Goal: Find specific page/section: Find specific page/section

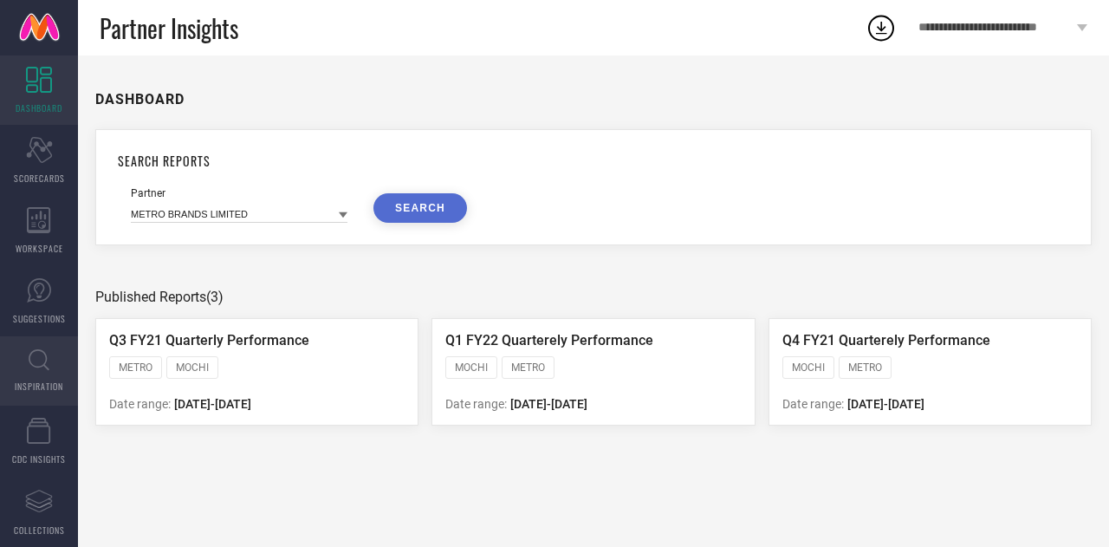
click at [36, 381] on span "INSPIRATION" at bounding box center [39, 385] width 49 height 13
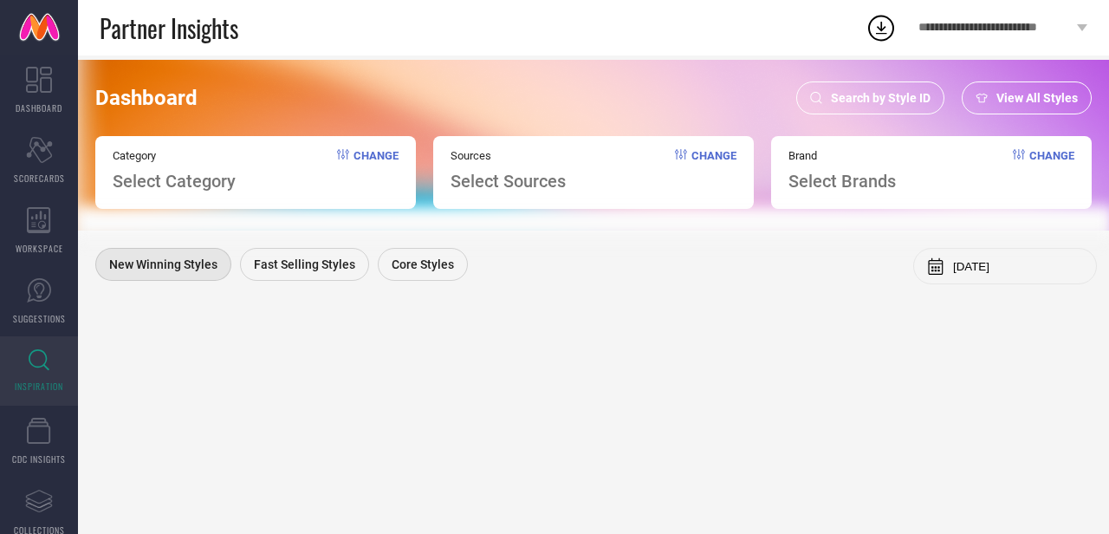
click at [887, 103] on span "Search by Style ID" at bounding box center [881, 98] width 100 height 14
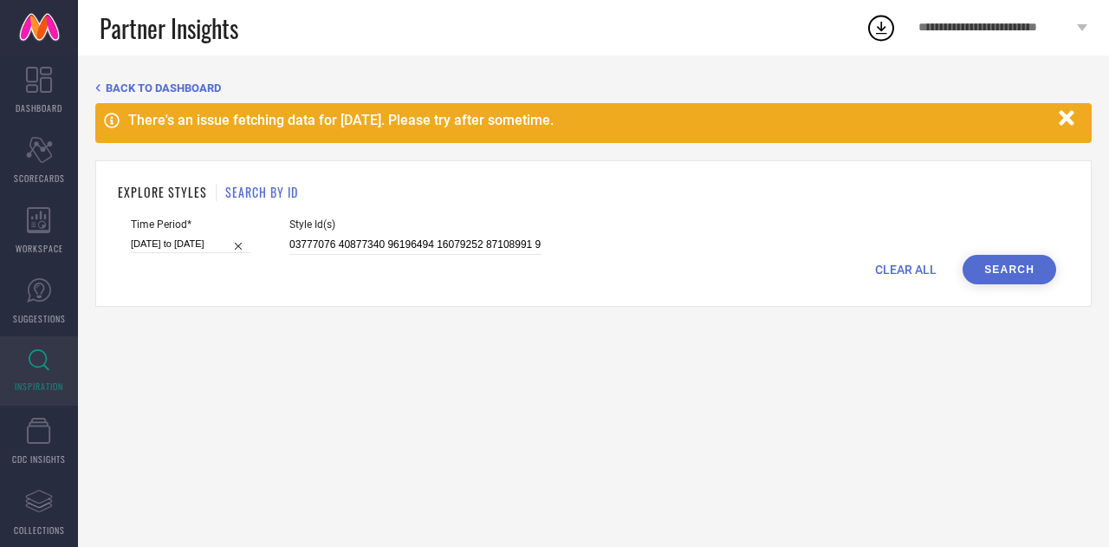
click at [258, 197] on h1 "SEARCH BY ID" at bounding box center [261, 192] width 73 height 18
click at [363, 249] on input at bounding box center [414, 245] width 251 height 20
paste input "5040901 35040905 34464326 35040913 35040906 34464318 35040910 35040918 35281872…"
type input "35040901 35040905 34464326 35040913 35040906 34464318 35040910 35040918 3528187…"
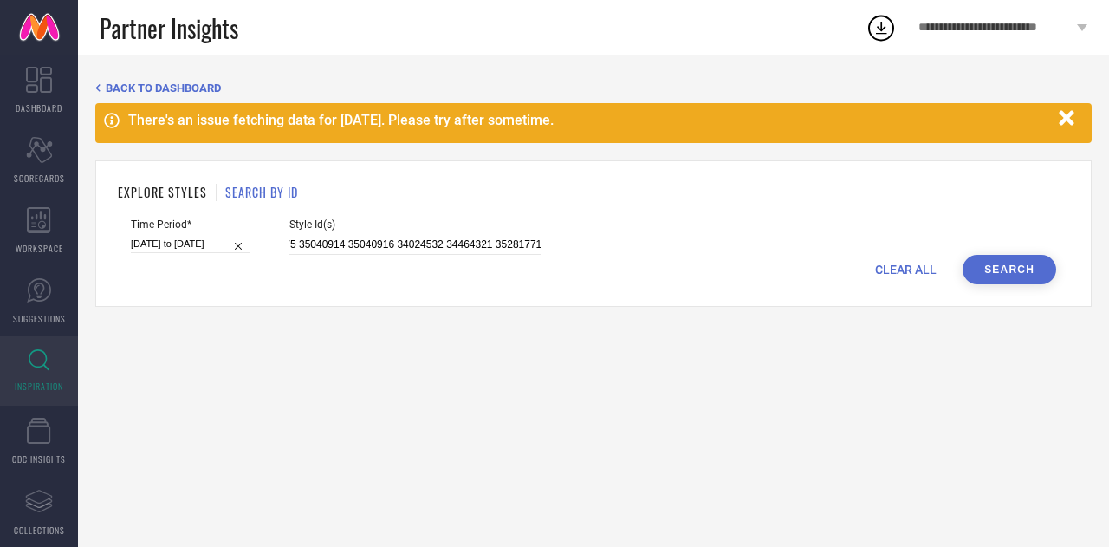
click at [192, 233] on div "Time Period* [DATE] to [DATE]" at bounding box center [191, 236] width 120 height 36
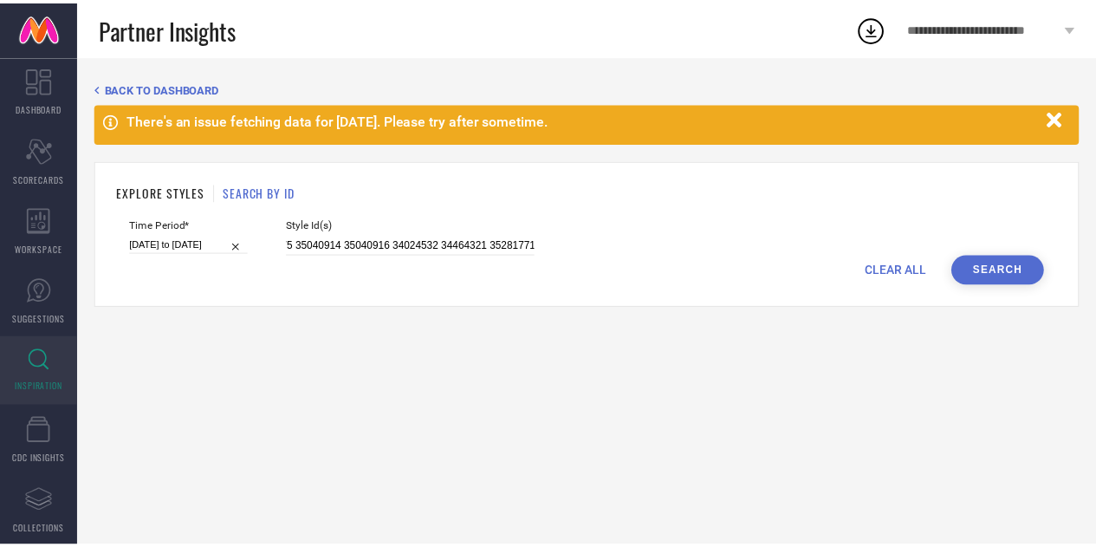
scroll to position [0, 0]
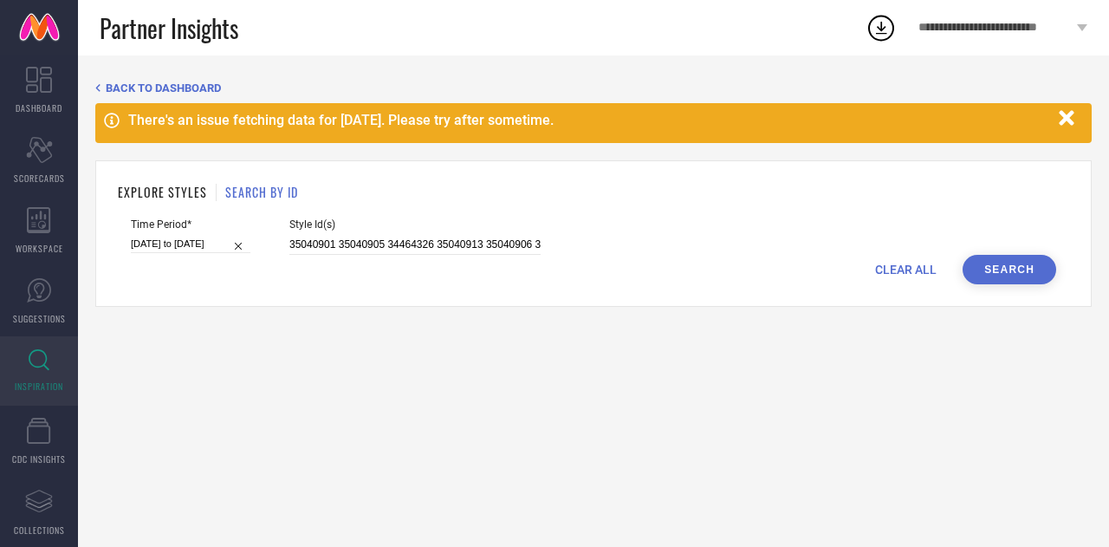
select select "8"
select select "2025"
select select "9"
select select "2025"
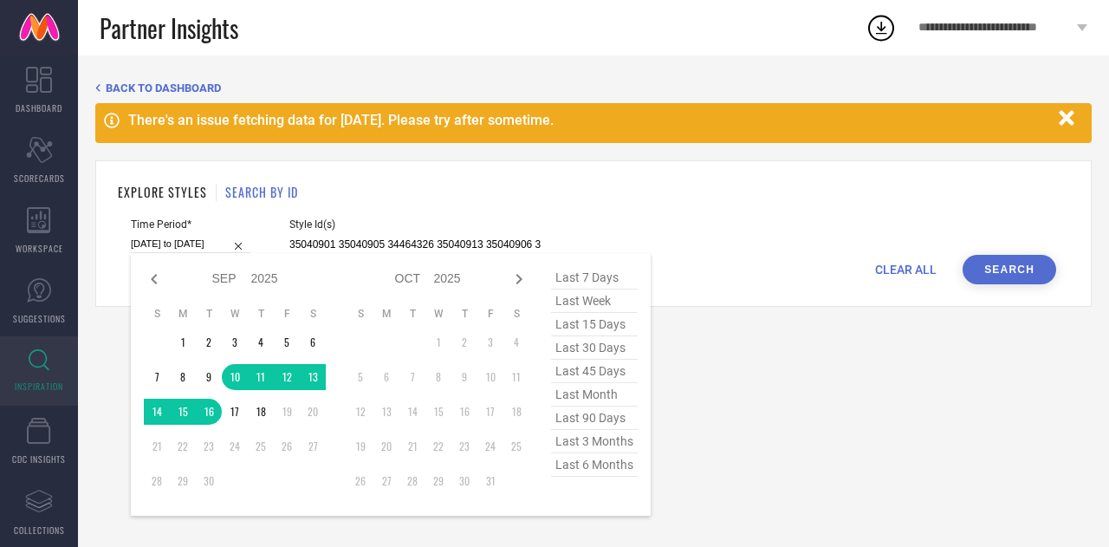
click at [198, 239] on input "[DATE] to [DATE]" at bounding box center [191, 244] width 120 height 18
click at [606, 351] on span "last 30 days" at bounding box center [594, 347] width 87 height 23
type input "[DATE] to [DATE]"
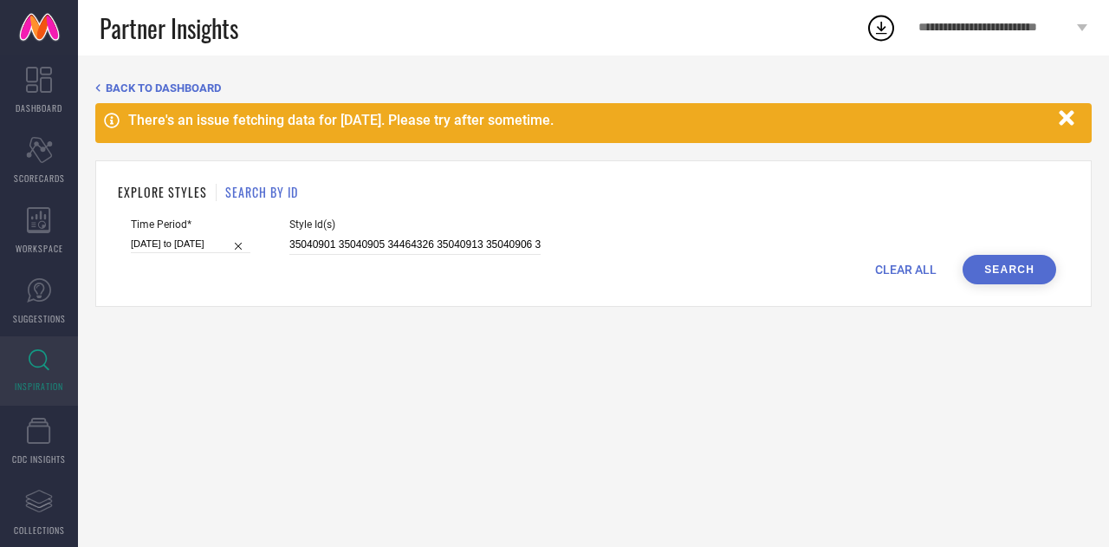
click at [988, 278] on button "Search" at bounding box center [1009, 269] width 94 height 29
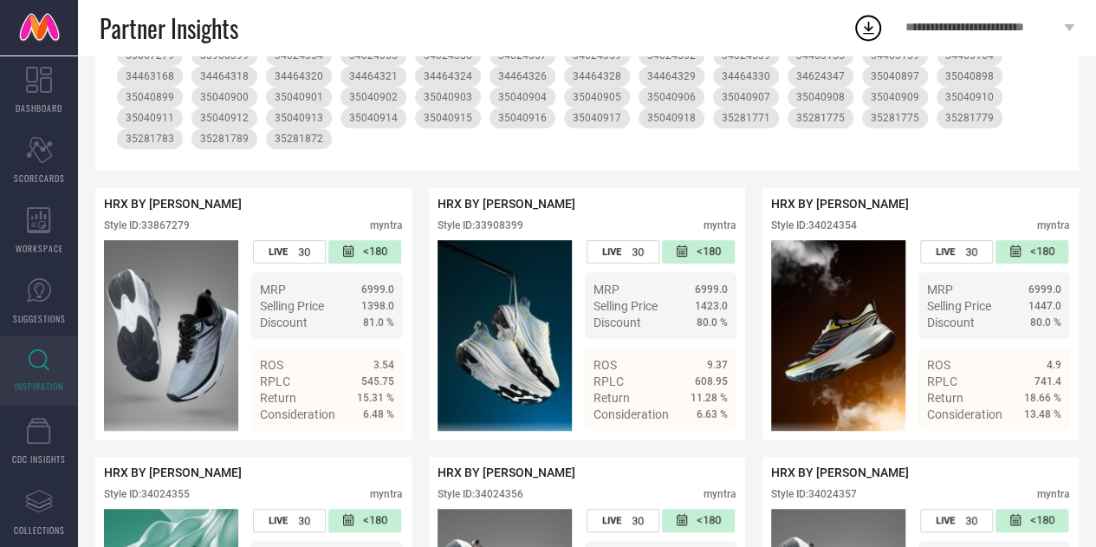
scroll to position [353, 0]
